Goal: Transaction & Acquisition: Purchase product/service

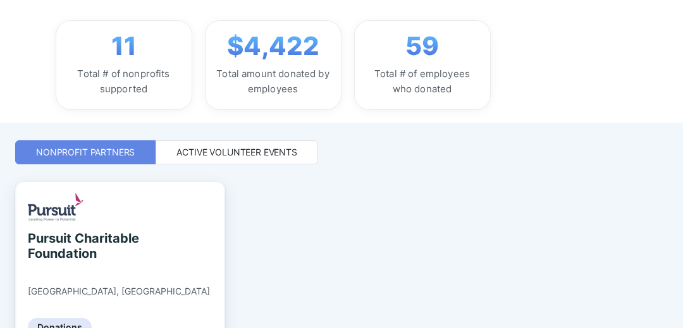
scroll to position [192, 0]
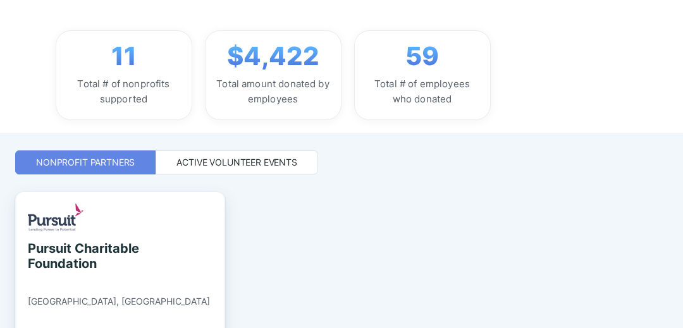
click at [292, 158] on div "Active Volunteer Events" at bounding box center [237, 162] width 121 height 13
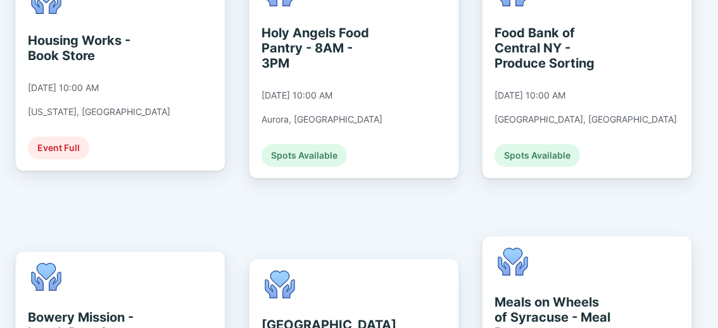
scroll to position [2449, 0]
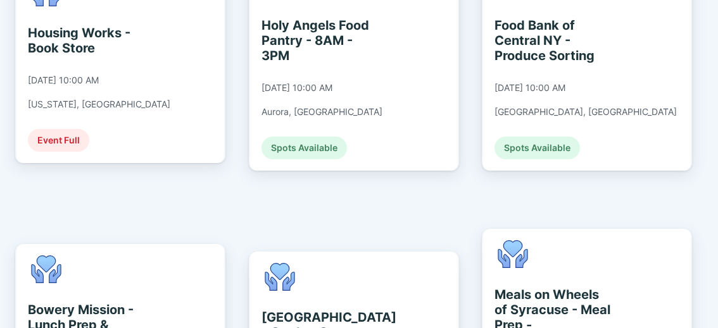
click at [683, 172] on div "Fundwurx for Pursuit Daisy DO Welcome to Fundwurx, [PERSON_NAME] ! Fundwurx for…" at bounding box center [359, 164] width 718 height 328
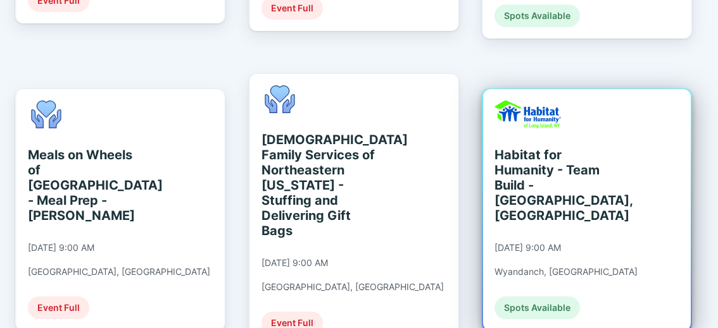
scroll to position [888, 0]
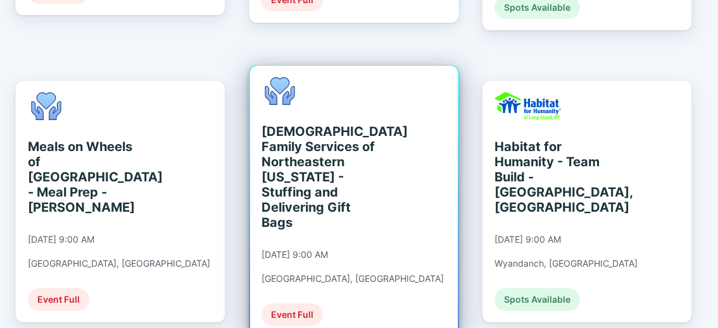
click at [288, 125] on div "[DEMOGRAPHIC_DATA] Family Services of Northeastern [US_STATE] - Stuffing and De…" at bounding box center [319, 177] width 116 height 106
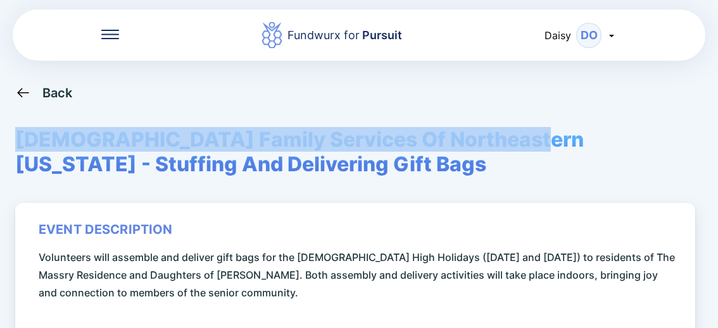
drag, startPoint x: 18, startPoint y: 139, endPoint x: 511, endPoint y: 135, distance: 492.9
click at [511, 135] on span "[DEMOGRAPHIC_DATA] Family Services Of Northeastern [US_STATE] - Stuffing And De…" at bounding box center [358, 151] width 687 height 49
drag, startPoint x: 511, startPoint y: 135, endPoint x: 501, endPoint y: 145, distance: 13.9
copy span "[DEMOGRAPHIC_DATA] Family Services Of Northeastern [US_STATE]"
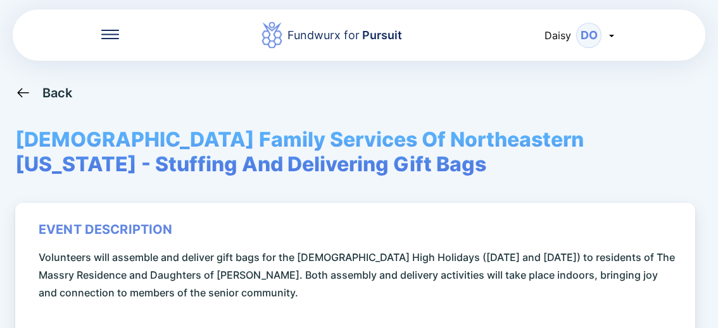
click at [683, 206] on div "Fundwurx for Pursuit Daisy DO Back [DEMOGRAPHIC_DATA] Family Services Of [GEOGR…" at bounding box center [359, 164] width 718 height 328
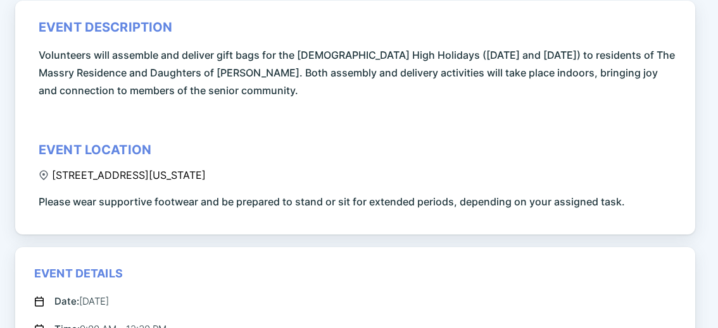
scroll to position [211, 0]
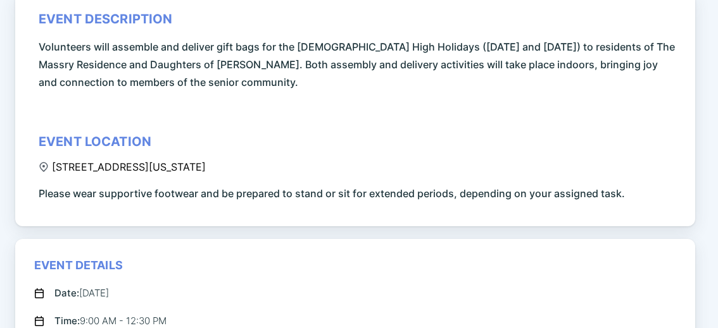
drag, startPoint x: 52, startPoint y: 167, endPoint x: 329, endPoint y: 168, distance: 277.1
click at [206, 168] on div "[STREET_ADDRESS][US_STATE]" at bounding box center [122, 167] width 167 height 13
copy div "[STREET_ADDRESS][US_STATE]"
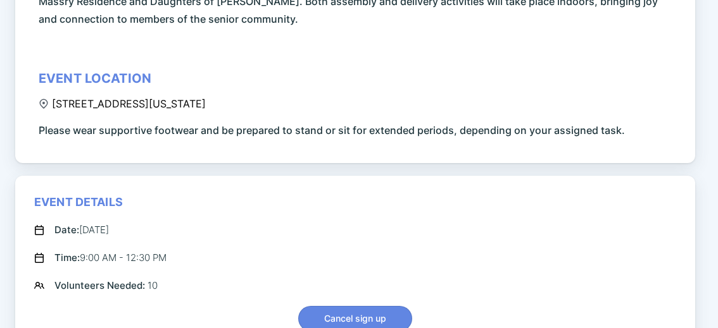
scroll to position [295, 0]
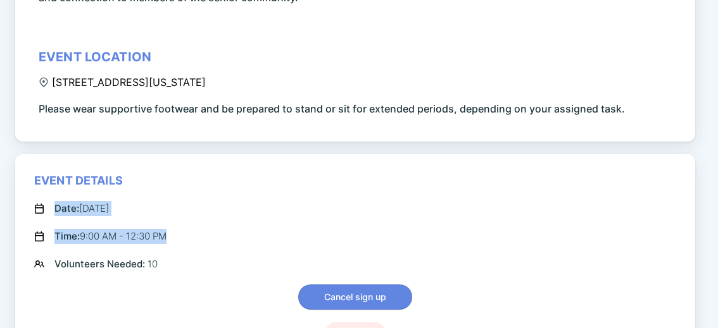
drag, startPoint x: 178, startPoint y: 242, endPoint x: 56, endPoint y: 215, distance: 124.5
click at [56, 215] on div "Event Details Date: [DATE] Time: 9:00 AM - 12:30 PM Volunteers Needed: 10 Cance…" at bounding box center [355, 259] width 642 height 172
copy div "Date: [DATE] Time: 9:00 AM - 12:30 PM"
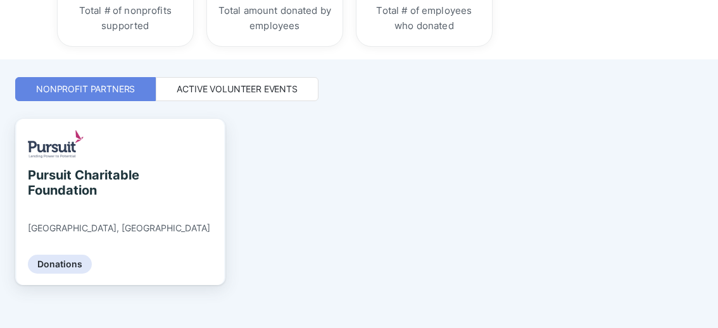
scroll to position [277, 0]
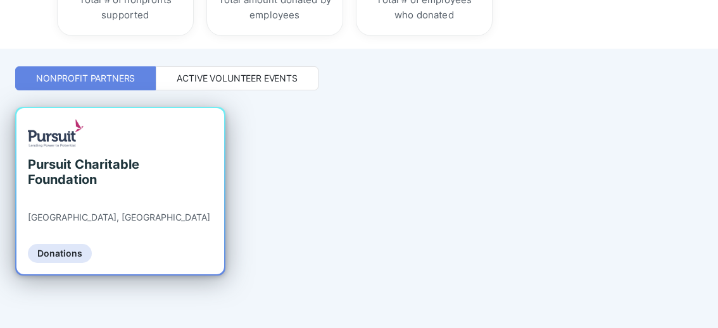
click at [77, 256] on div "Donations" at bounding box center [60, 253] width 64 height 19
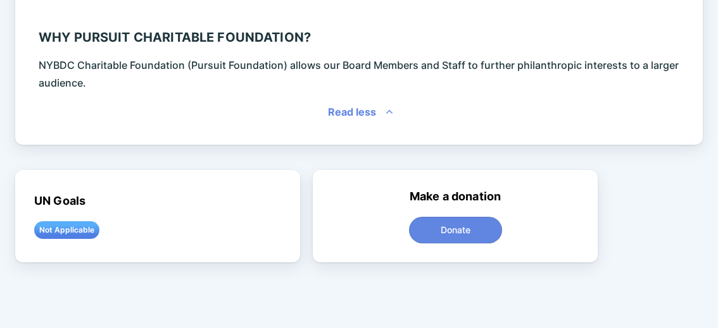
scroll to position [401, 0]
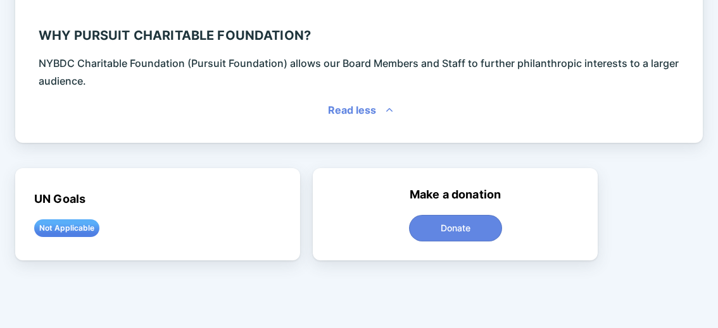
click at [465, 233] on span "Donate" at bounding box center [455, 228] width 30 height 13
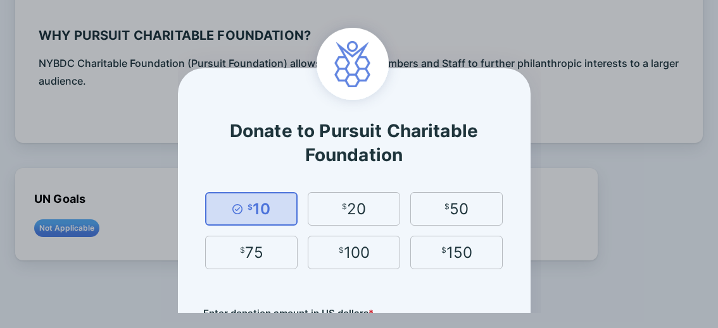
click at [264, 249] on div "$ 75" at bounding box center [251, 253] width 92 height 34
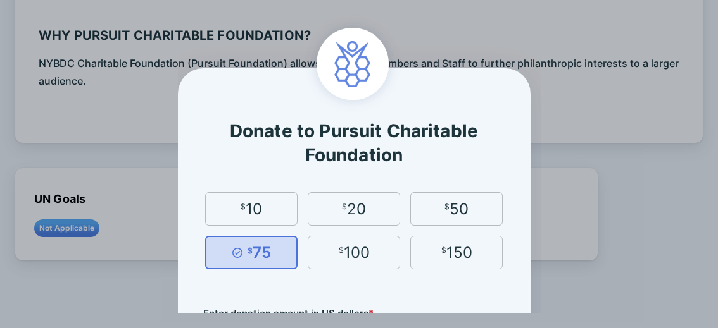
type input "**"
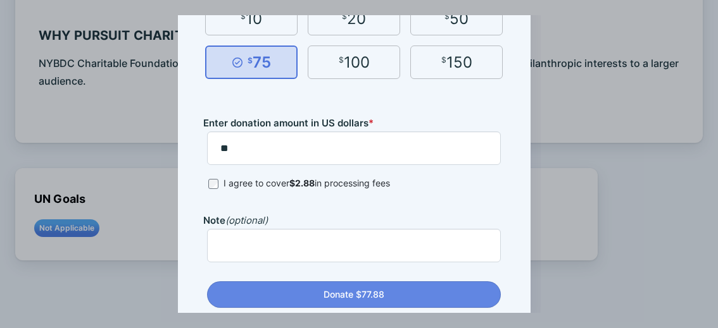
scroll to position [211, 0]
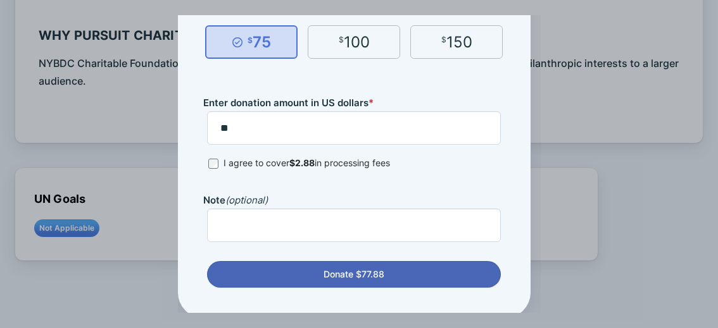
click at [363, 273] on span "Donate $77.88" at bounding box center [353, 274] width 61 height 13
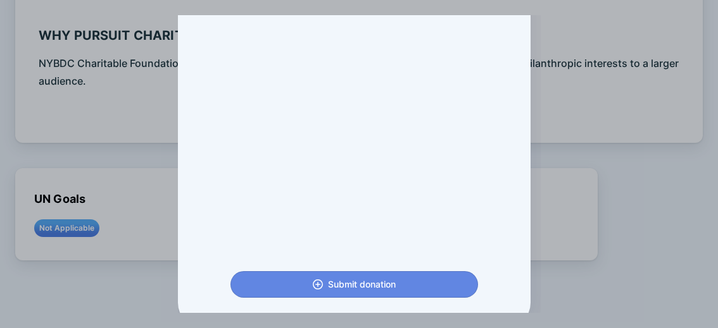
scroll to position [383, 0]
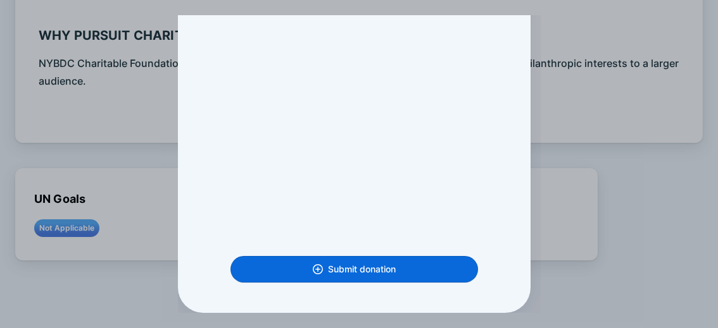
click at [385, 268] on span "Submit donation" at bounding box center [362, 269] width 68 height 13
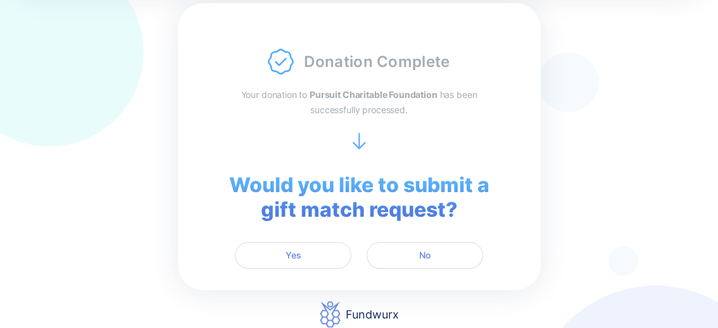
scroll to position [61, 0]
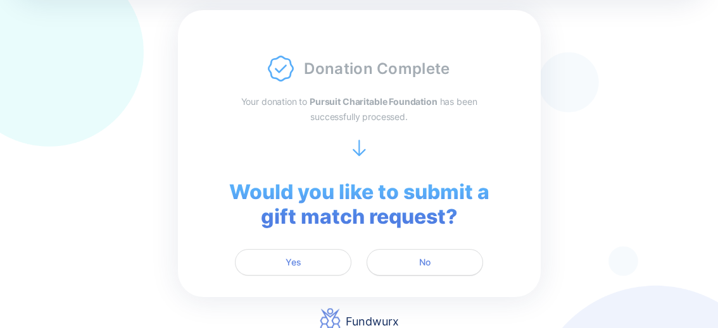
click at [419, 263] on span "No" at bounding box center [424, 262] width 11 height 13
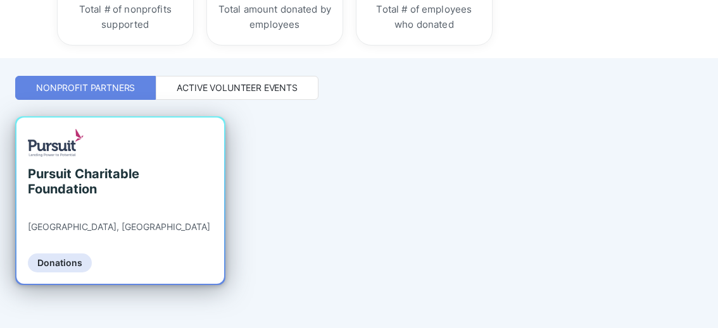
scroll to position [274, 0]
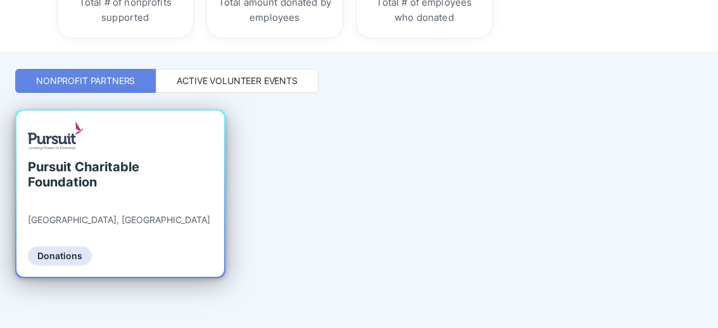
click at [65, 256] on div "Donations" at bounding box center [60, 256] width 64 height 19
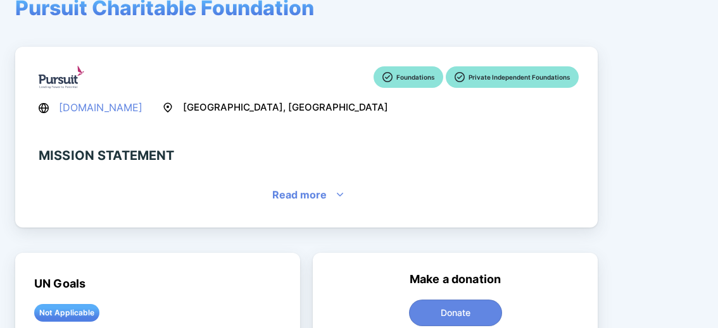
scroll to position [120, 0]
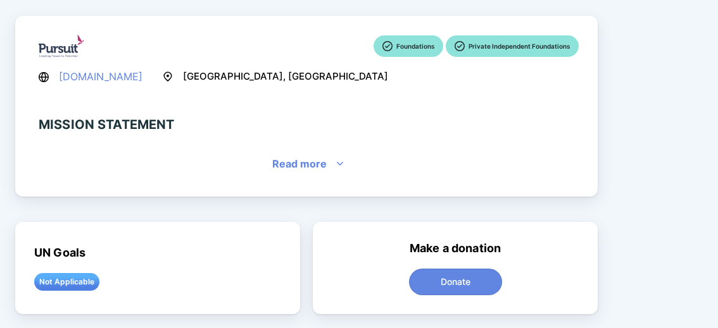
click at [435, 267] on div "Make a donation Donate" at bounding box center [455, 268] width 285 height 92
click at [430, 272] on button "Donate" at bounding box center [455, 282] width 93 height 27
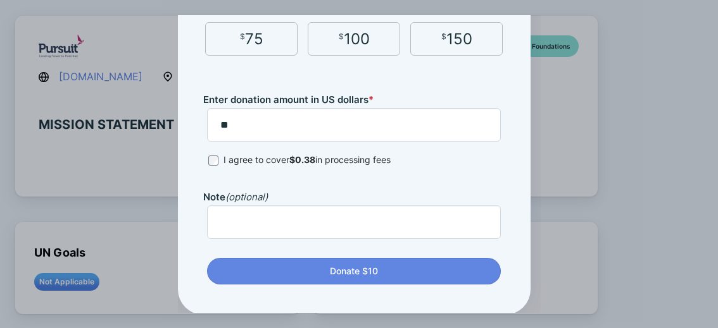
scroll to position [216, 0]
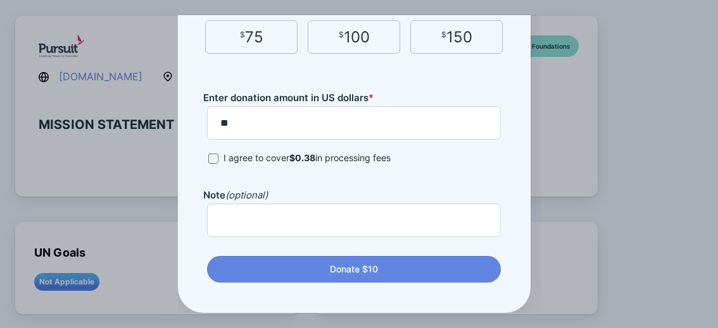
click at [613, 273] on div "Donate to Pursuit Charitable Foundation $ 10 $ 20 $ 50 $ 75 $ 100 $ 150 Enter d…" at bounding box center [359, 164] width 718 height 328
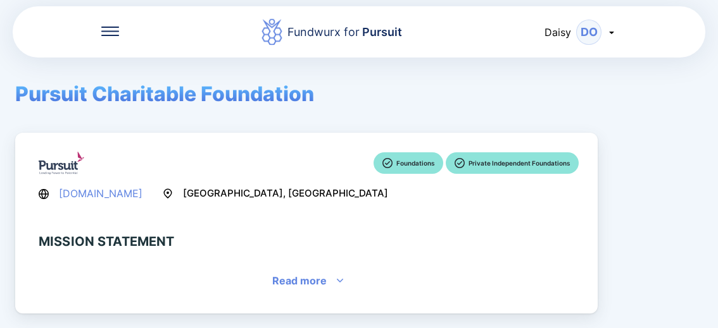
scroll to position [0, 0]
